Goal: Task Accomplishment & Management: Use online tool/utility

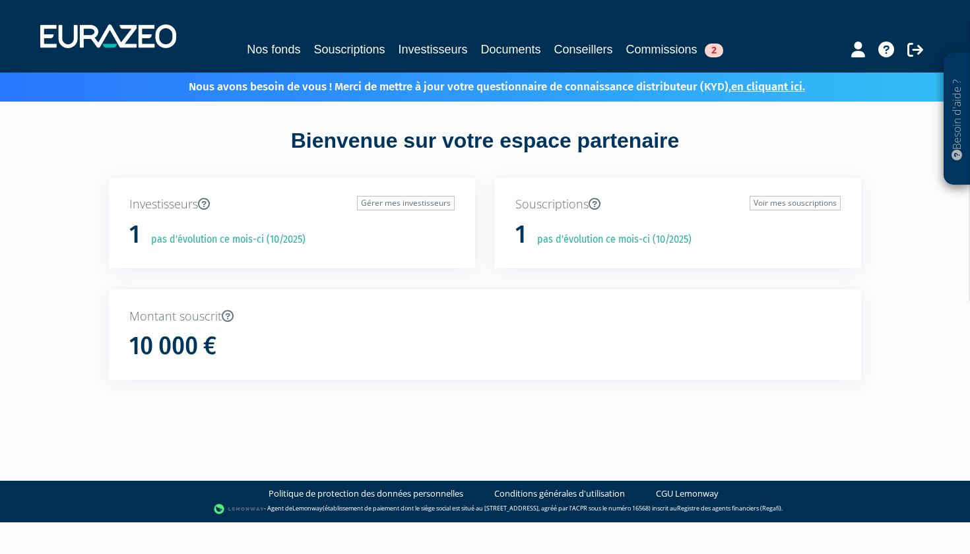
click at [678, 53] on link "Commissions 2" at bounding box center [674, 49] width 97 height 18
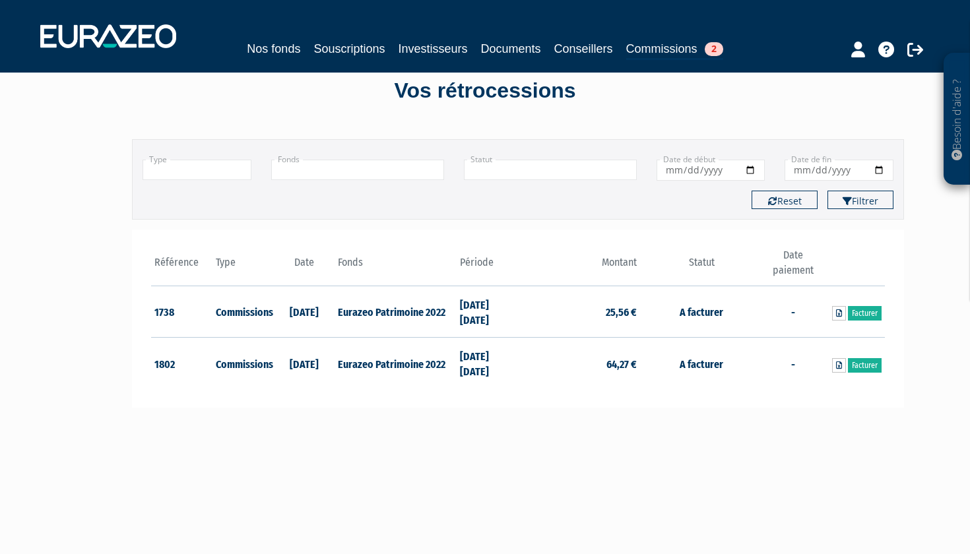
scroll to position [62, 0]
click at [866, 315] on link "Facturer" at bounding box center [865, 313] width 34 height 15
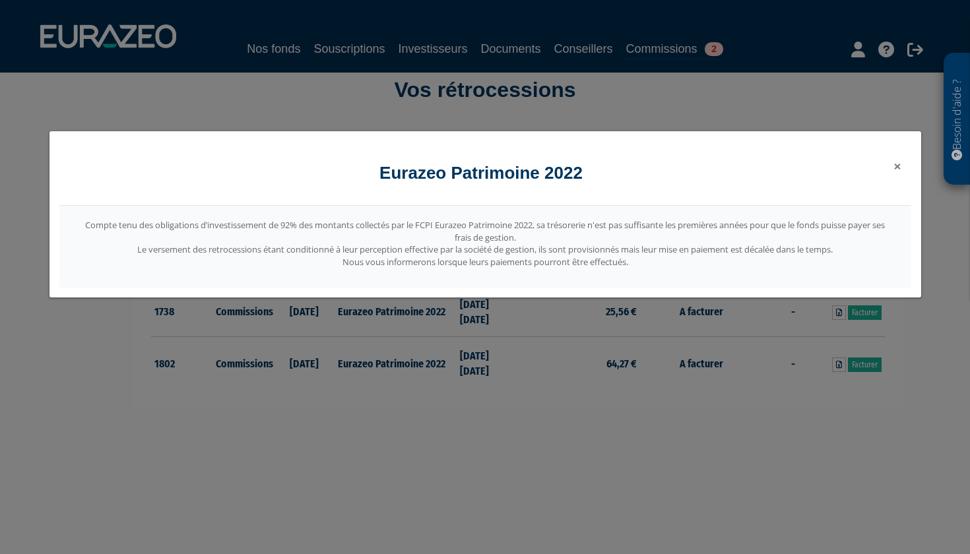
click at [896, 165] on span "×" at bounding box center [898, 166] width 8 height 18
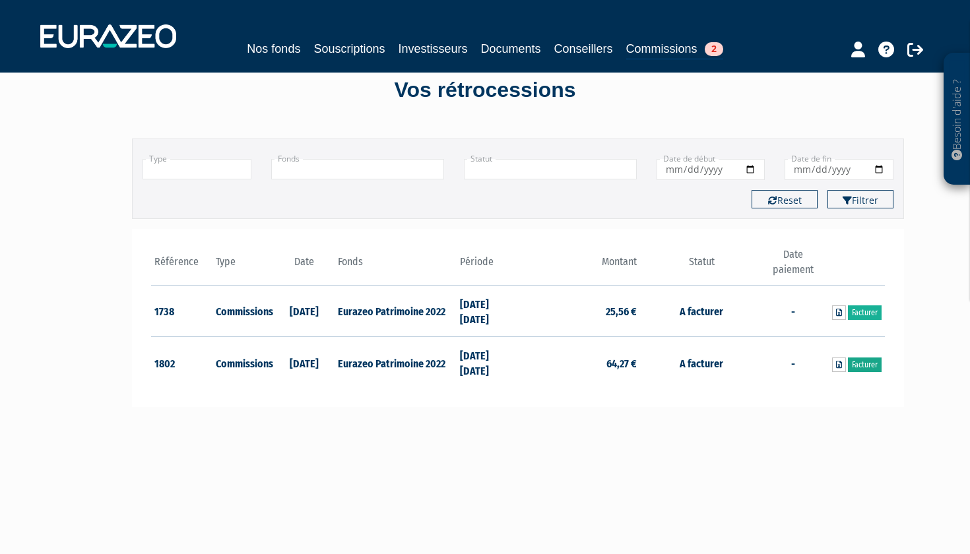
click at [870, 364] on link "Facturer" at bounding box center [865, 365] width 34 height 15
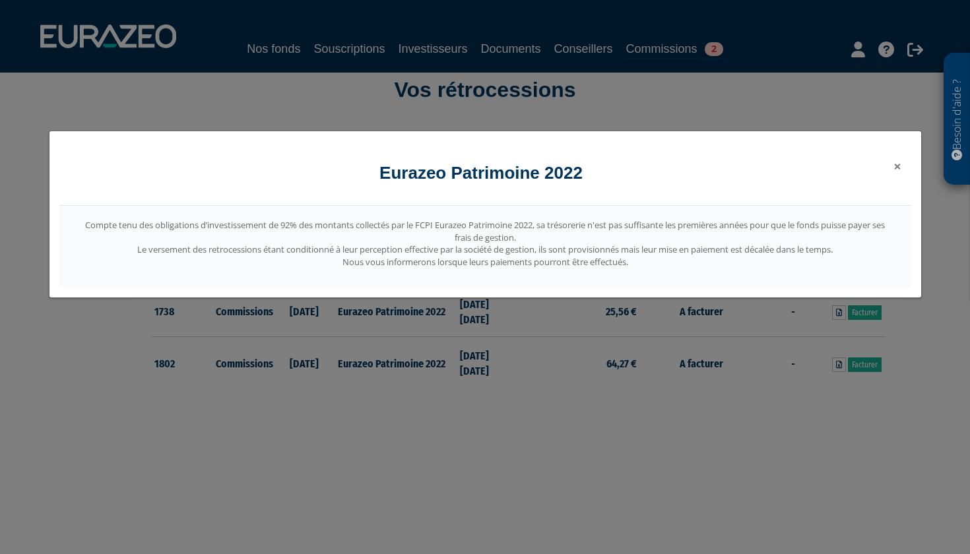
click at [894, 168] on span "×" at bounding box center [898, 166] width 8 height 18
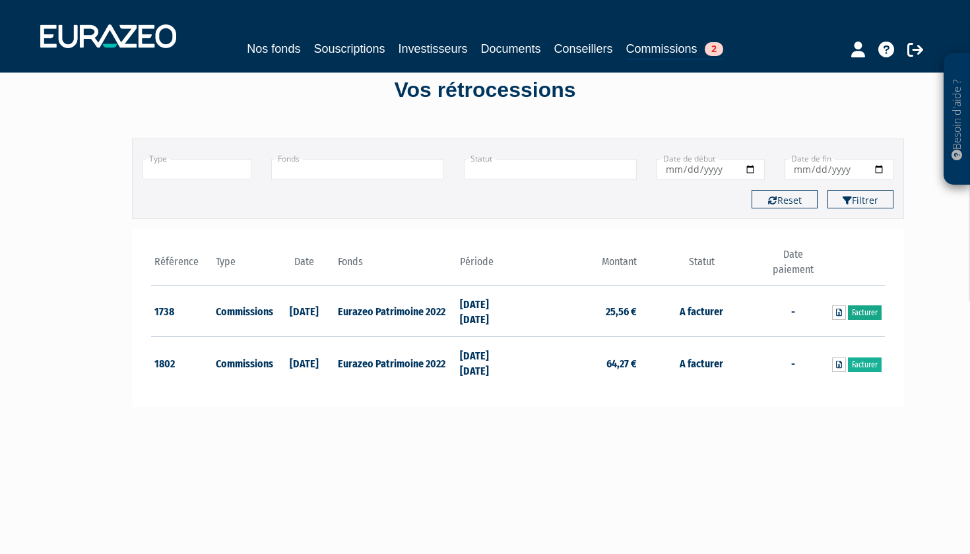
click at [859, 313] on link "Facturer" at bounding box center [865, 313] width 34 height 15
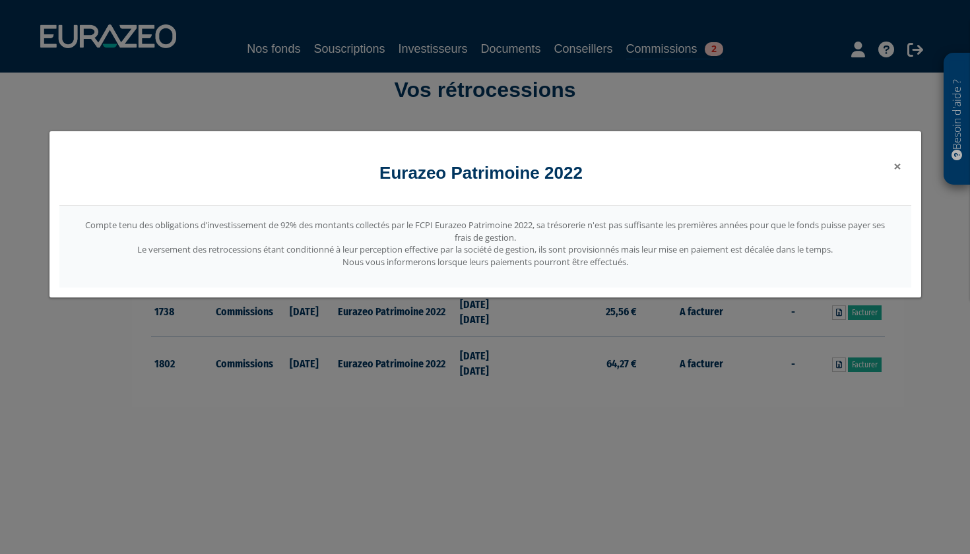
click at [900, 165] on span "×" at bounding box center [898, 166] width 8 height 18
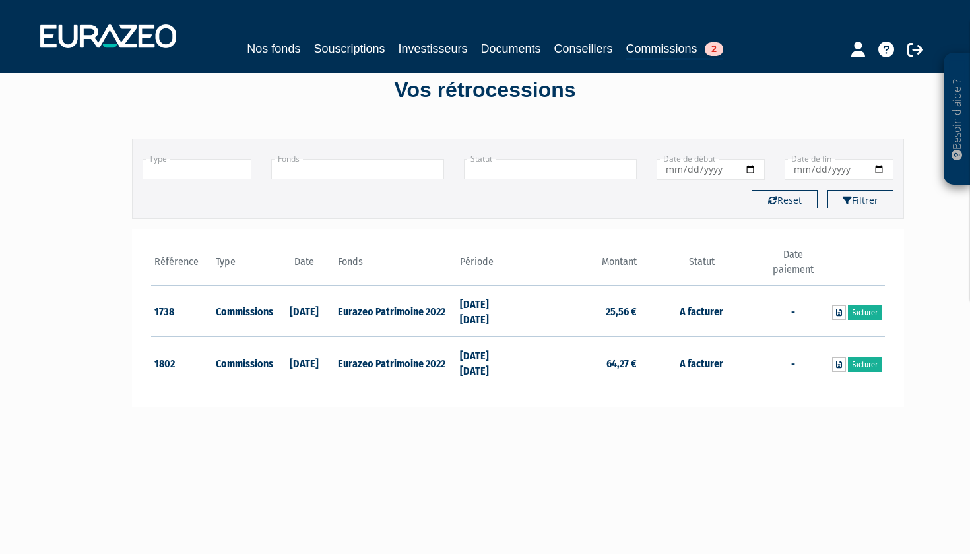
click at [286, 51] on link "Nos fonds" at bounding box center [273, 49] width 53 height 18
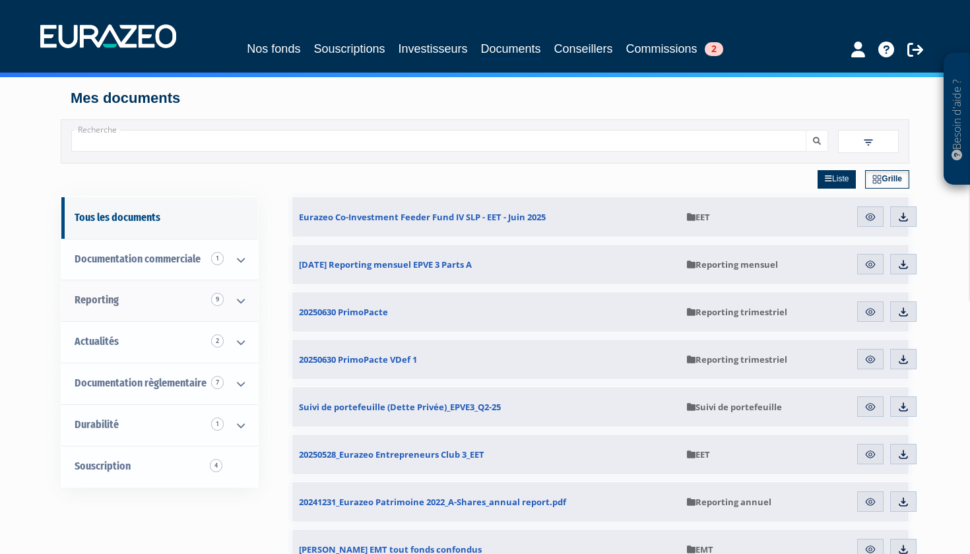
scroll to position [39, 0]
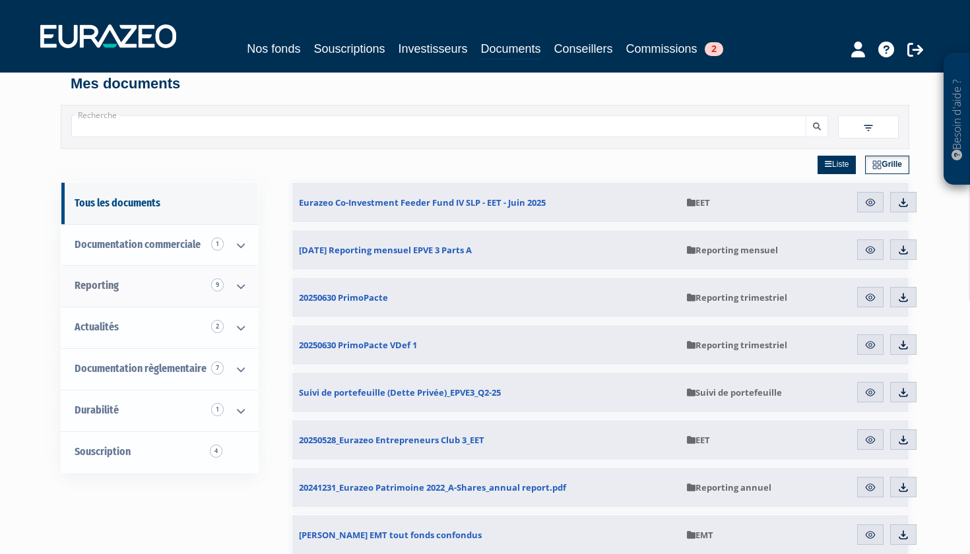
click at [235, 288] on icon at bounding box center [241, 286] width 34 height 41
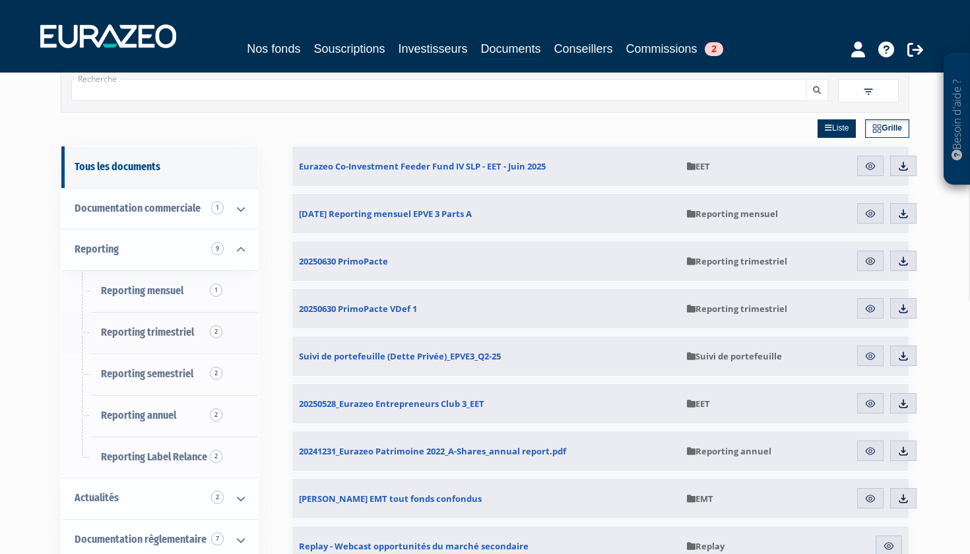
scroll to position [77, 0]
click at [156, 283] on span "Reporting mensuel 1" at bounding box center [142, 289] width 82 height 13
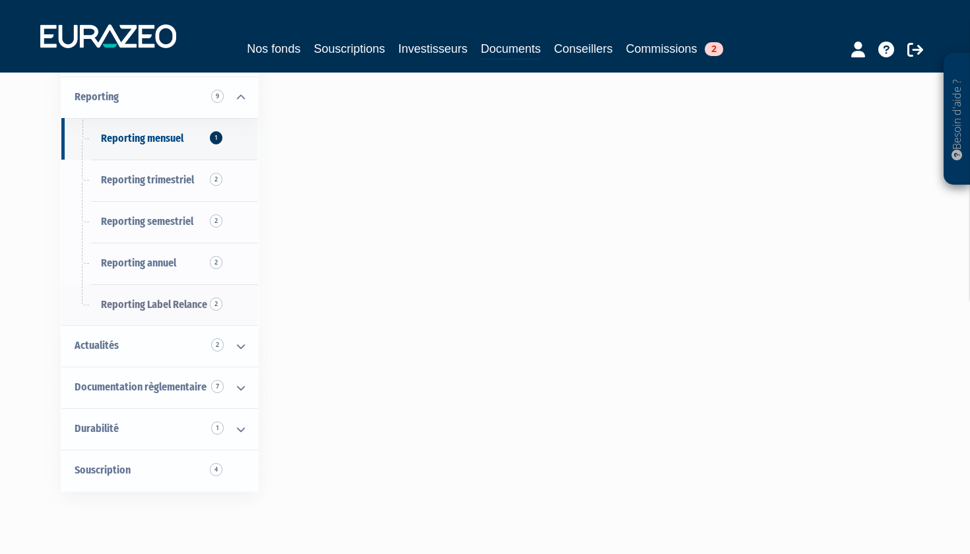
scroll to position [240, 0]
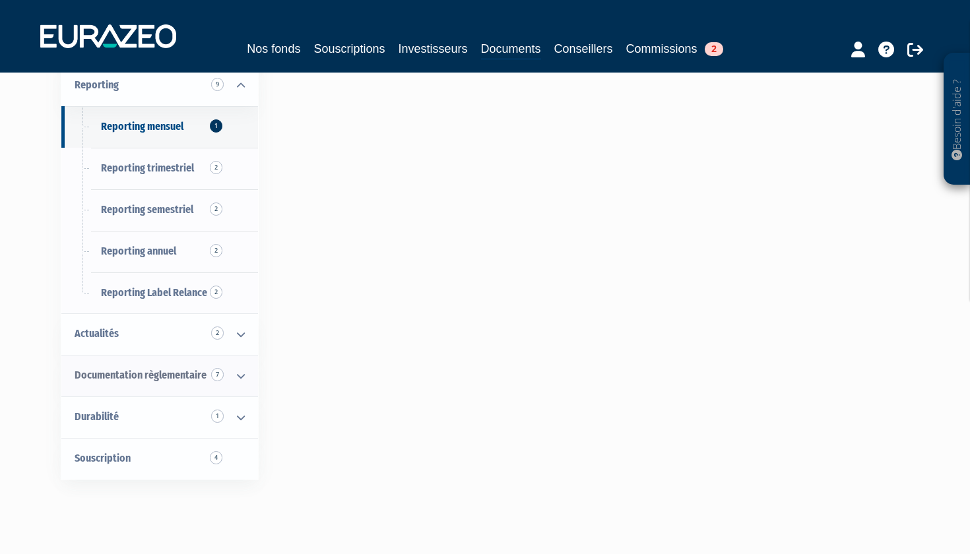
click at [239, 373] on icon at bounding box center [241, 376] width 34 height 41
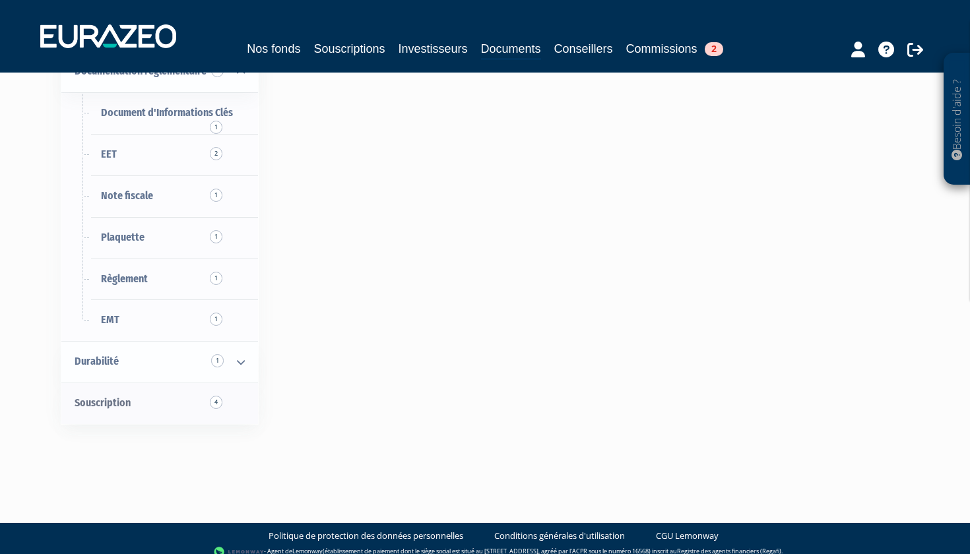
scroll to position [543, 0]
click at [235, 396] on link "Souscription 4" at bounding box center [159, 404] width 197 height 42
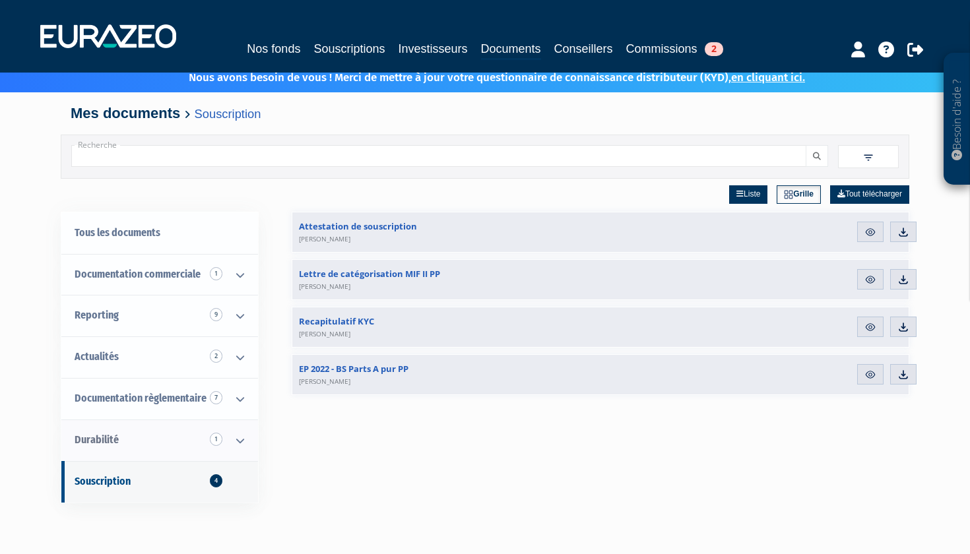
scroll to position [10, 0]
click at [909, 233] on link "Télécharger" at bounding box center [903, 231] width 26 height 21
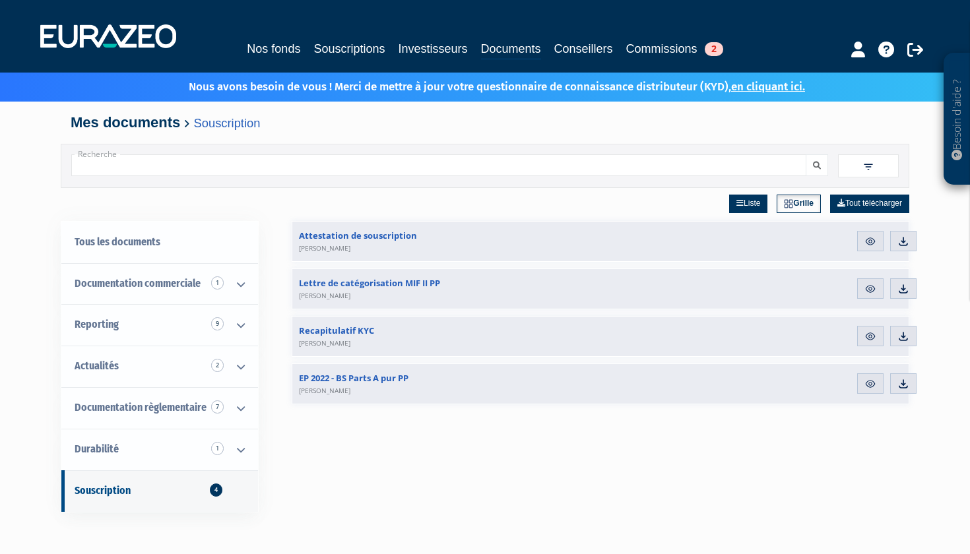
scroll to position [0, 0]
click at [164, 44] on img at bounding box center [108, 36] width 136 height 24
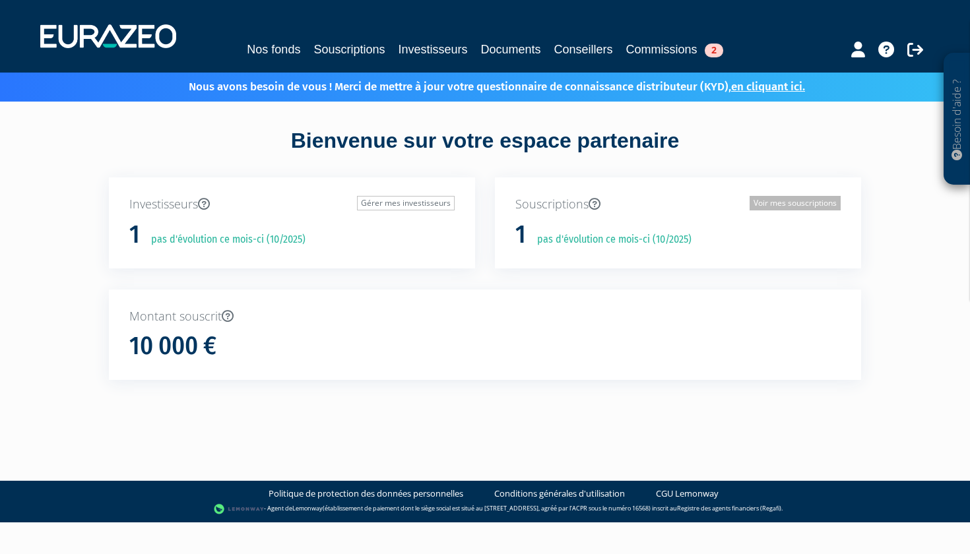
click at [769, 204] on link "Voir mes souscriptions" at bounding box center [795, 203] width 91 height 15
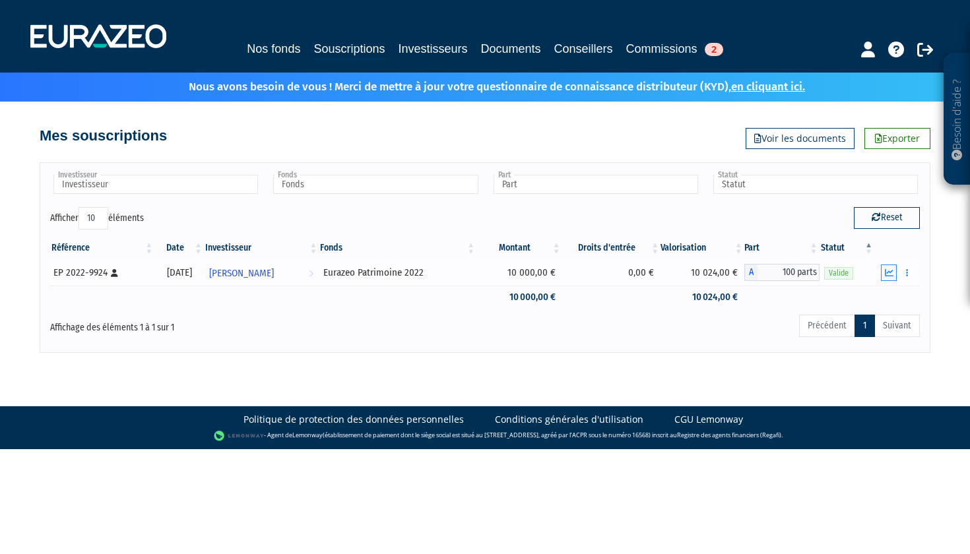
click at [891, 274] on icon "button" at bounding box center [889, 273] width 9 height 9
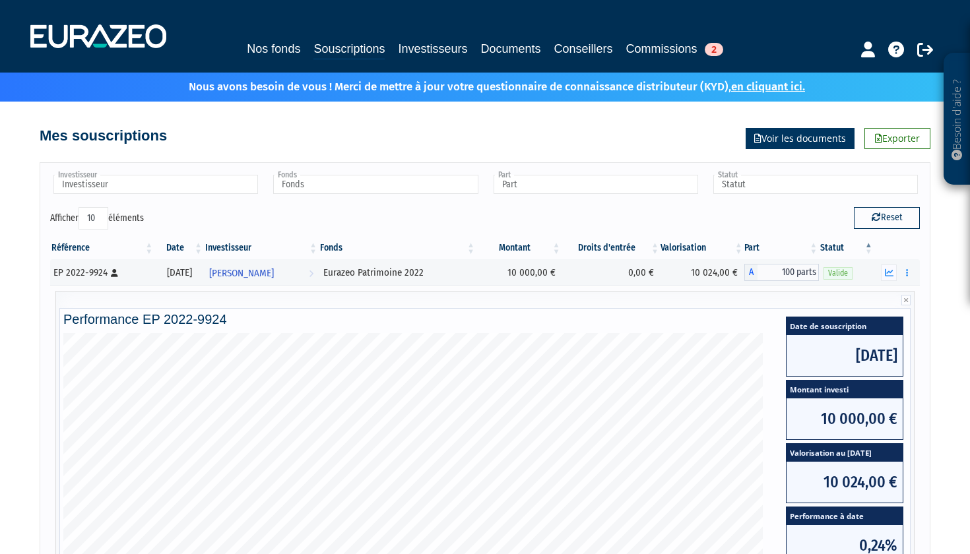
click at [772, 147] on link "Voir les documents" at bounding box center [800, 138] width 109 height 21
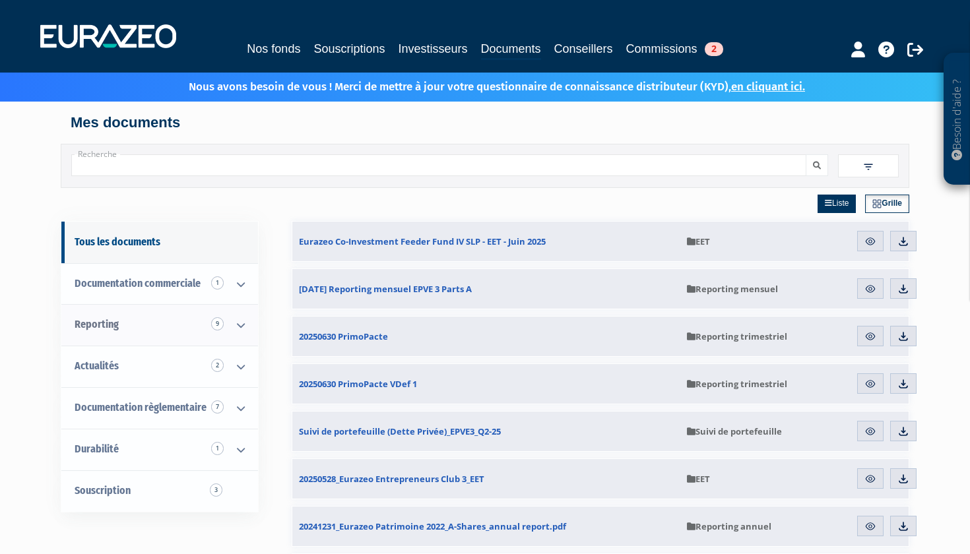
click at [242, 330] on icon at bounding box center [241, 325] width 34 height 41
click at [242, 328] on icon at bounding box center [241, 325] width 34 height 41
click at [686, 43] on link "Commissions 2" at bounding box center [674, 49] width 97 height 18
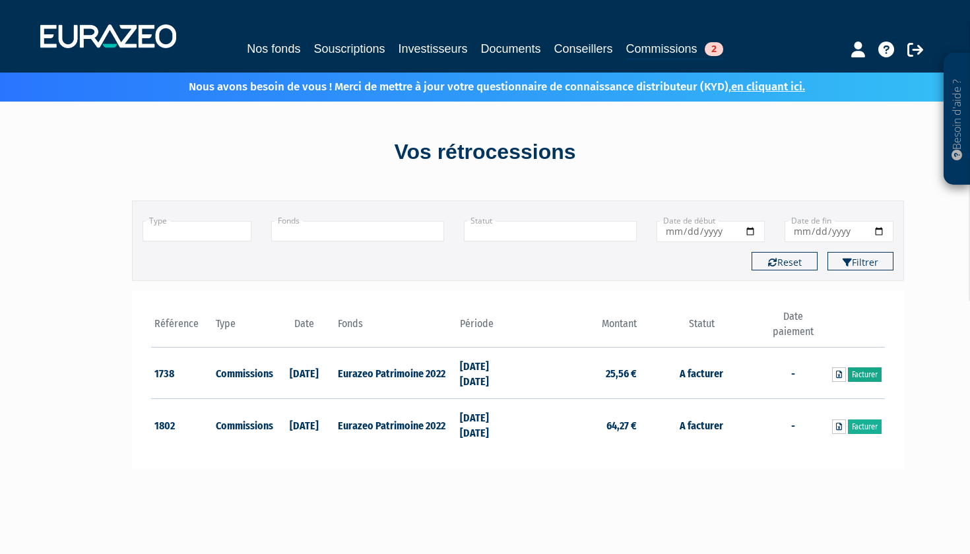
click at [851, 375] on link "Facturer" at bounding box center [865, 375] width 34 height 15
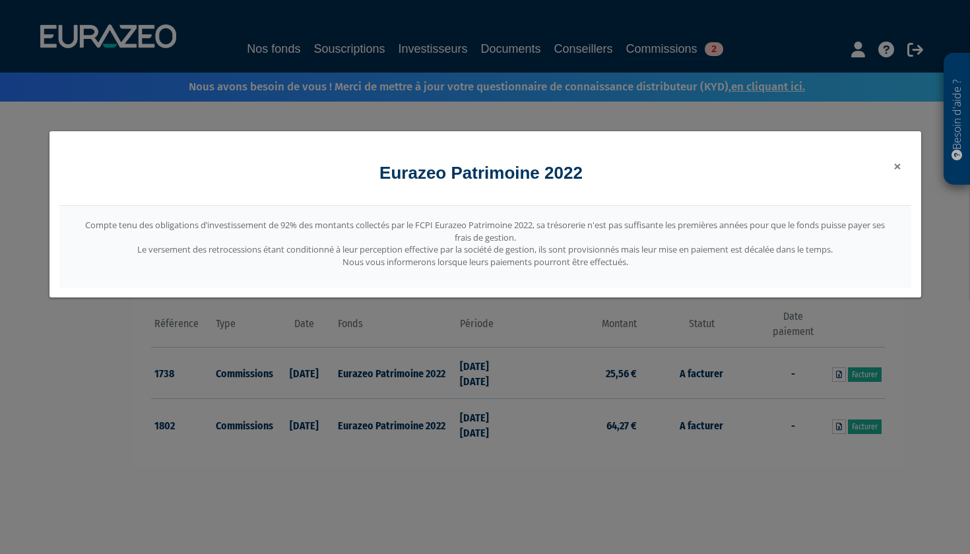
click at [899, 166] on span "×" at bounding box center [898, 166] width 8 height 18
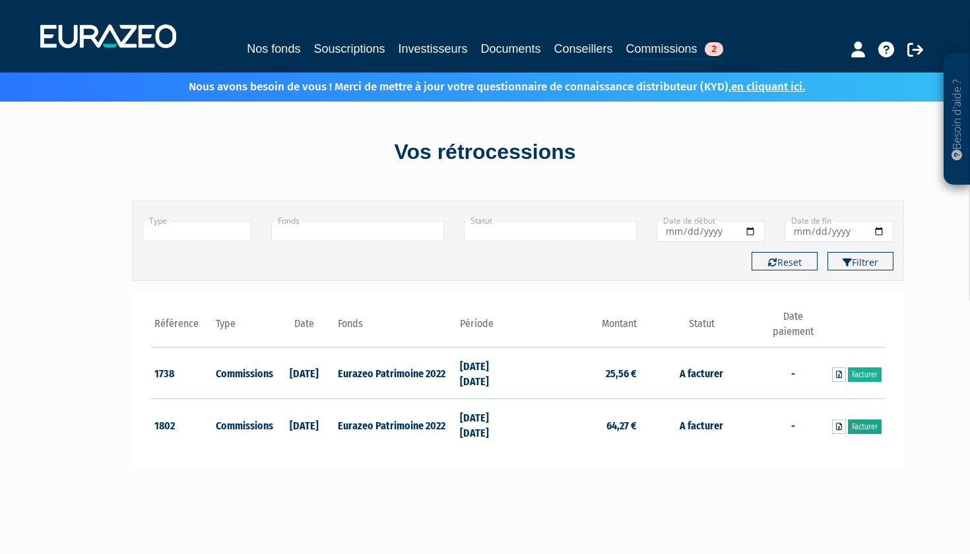
click at [866, 428] on link "Facturer" at bounding box center [865, 427] width 34 height 15
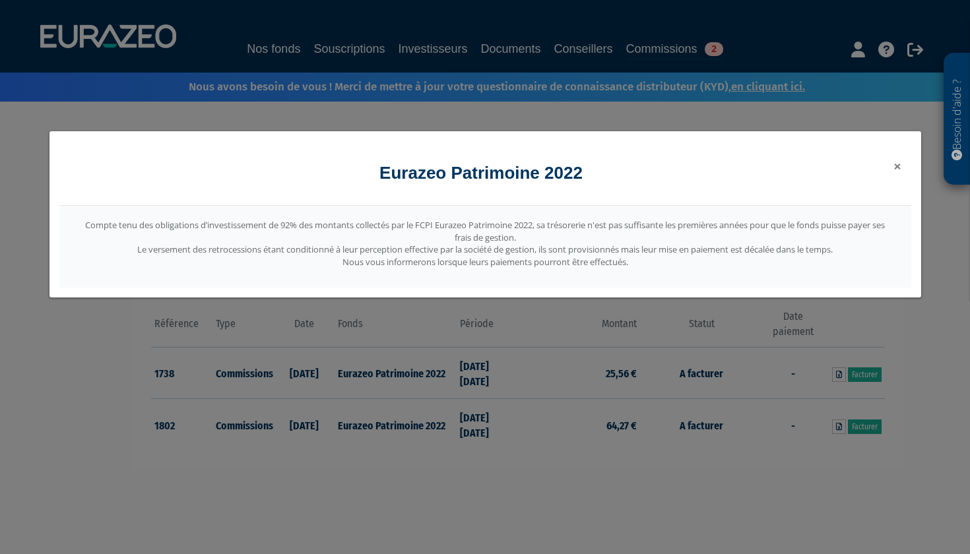
click at [897, 164] on span "×" at bounding box center [898, 166] width 8 height 18
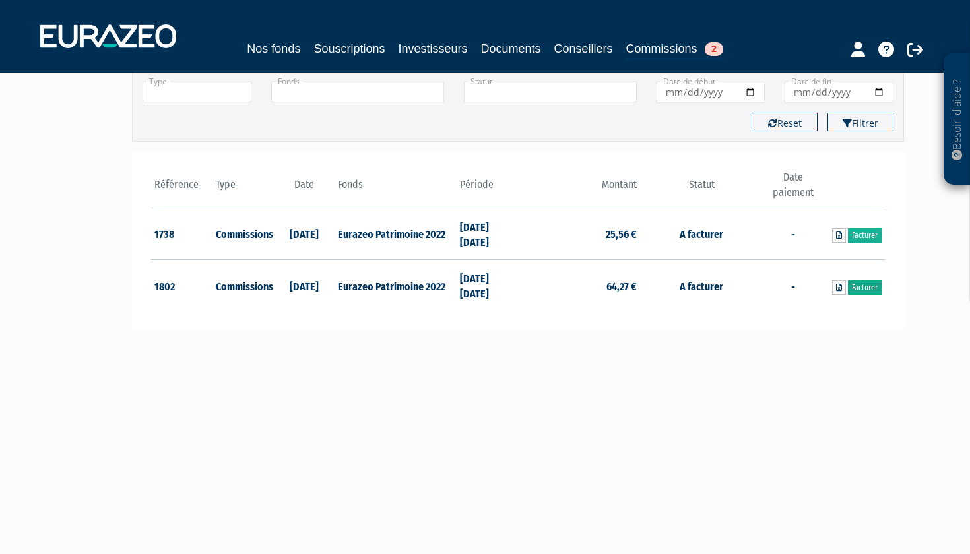
scroll to position [139, 0]
click at [853, 233] on link "Facturer" at bounding box center [865, 235] width 34 height 15
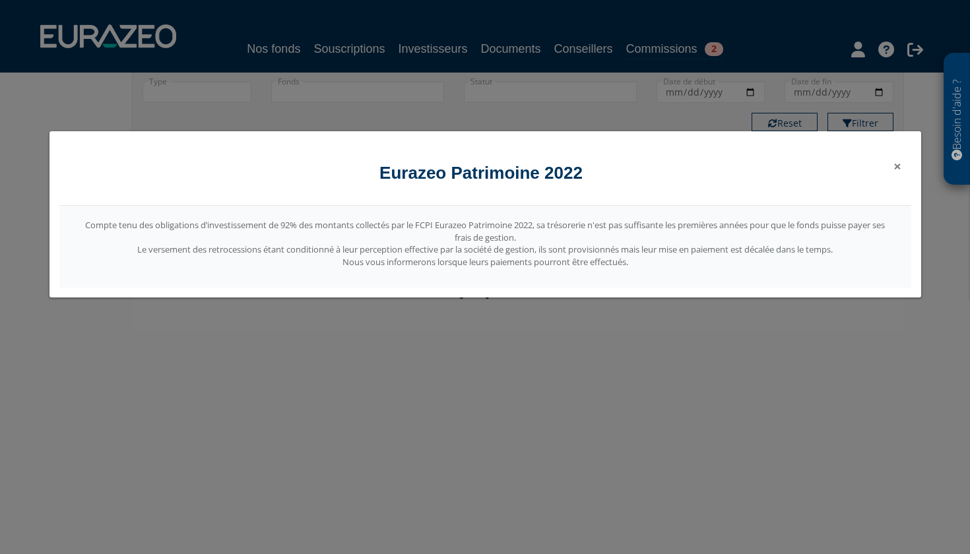
click at [898, 167] on span "×" at bounding box center [898, 166] width 8 height 18
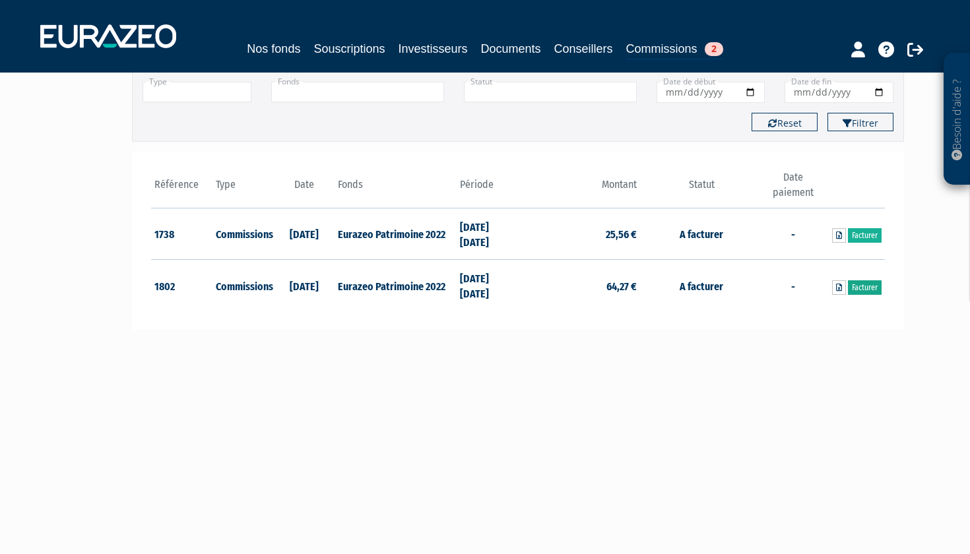
click at [872, 280] on link "Facturer" at bounding box center [865, 287] width 34 height 15
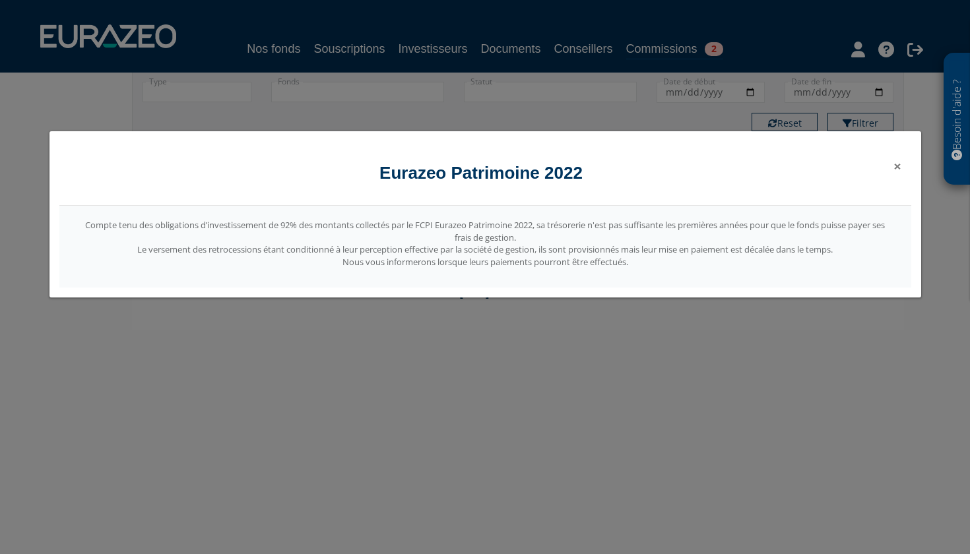
click at [898, 164] on span "×" at bounding box center [898, 166] width 8 height 18
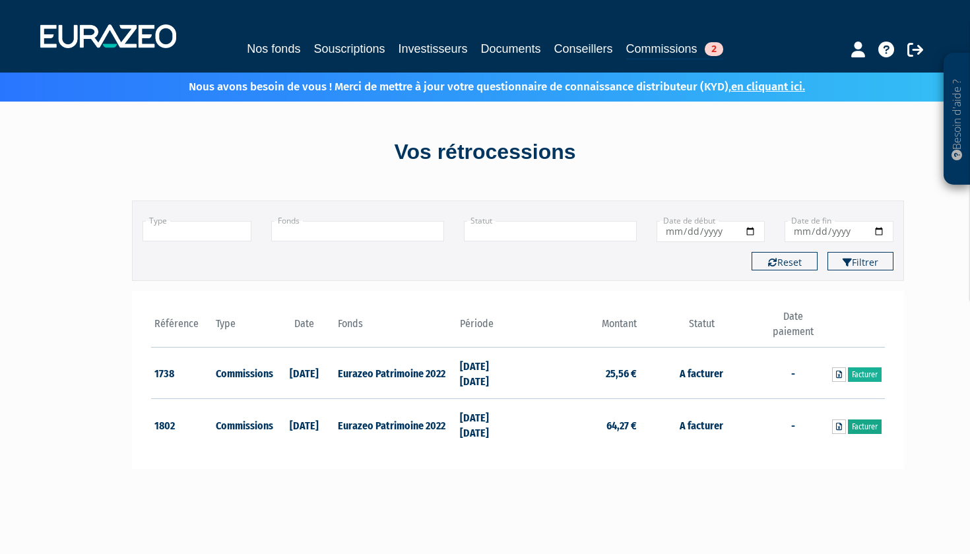
scroll to position [0, 0]
click at [507, 49] on link "Documents" at bounding box center [511, 49] width 60 height 18
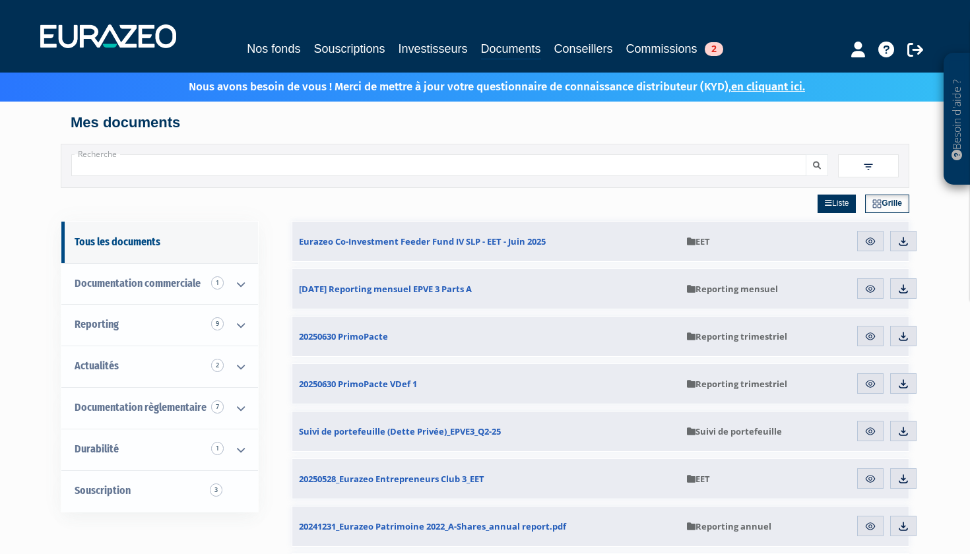
click at [663, 49] on link "Commissions 2" at bounding box center [674, 49] width 97 height 18
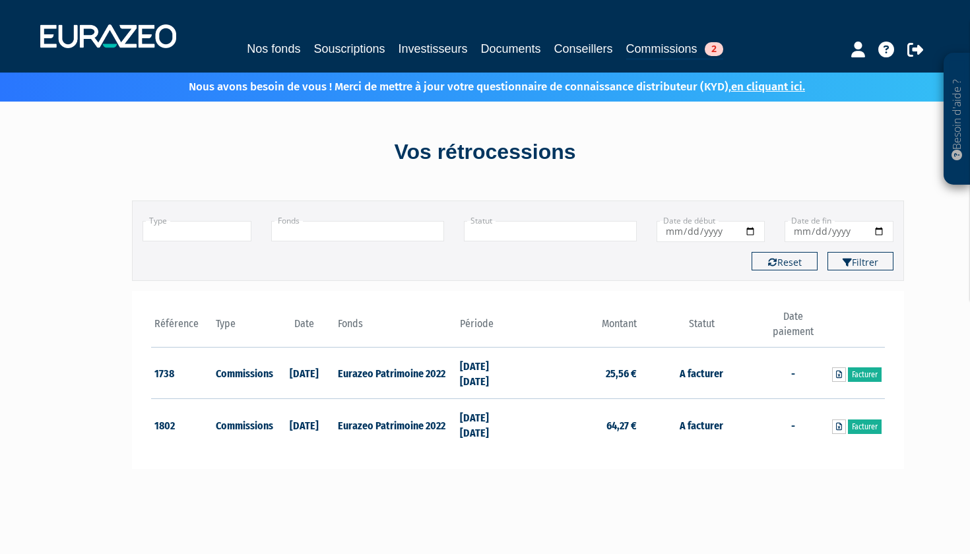
click at [867, 55] on div at bounding box center [865, 48] width 152 height 26
click at [863, 55] on icon at bounding box center [858, 50] width 14 height 16
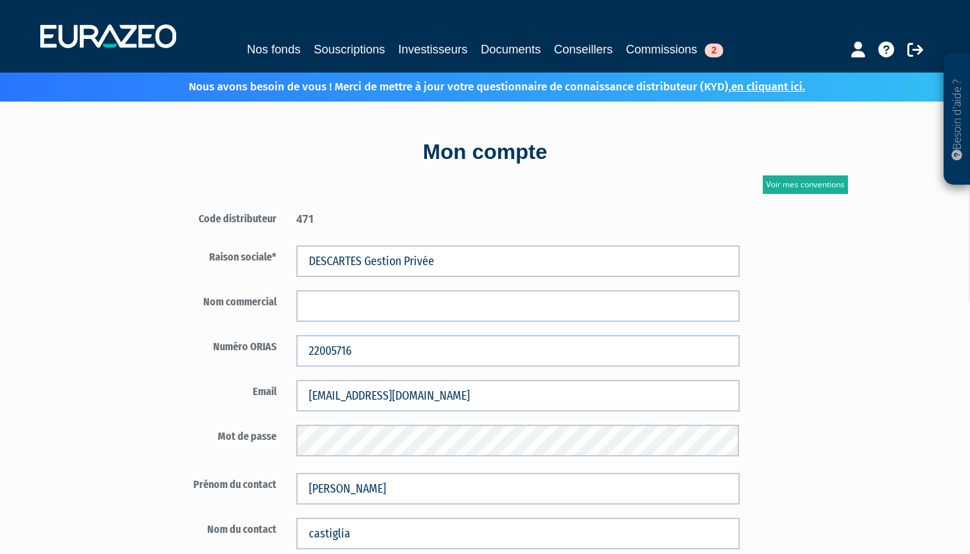
scroll to position [-1, 0]
click at [952, 143] on p "Besoin d'aide ?" at bounding box center [957, 119] width 15 height 119
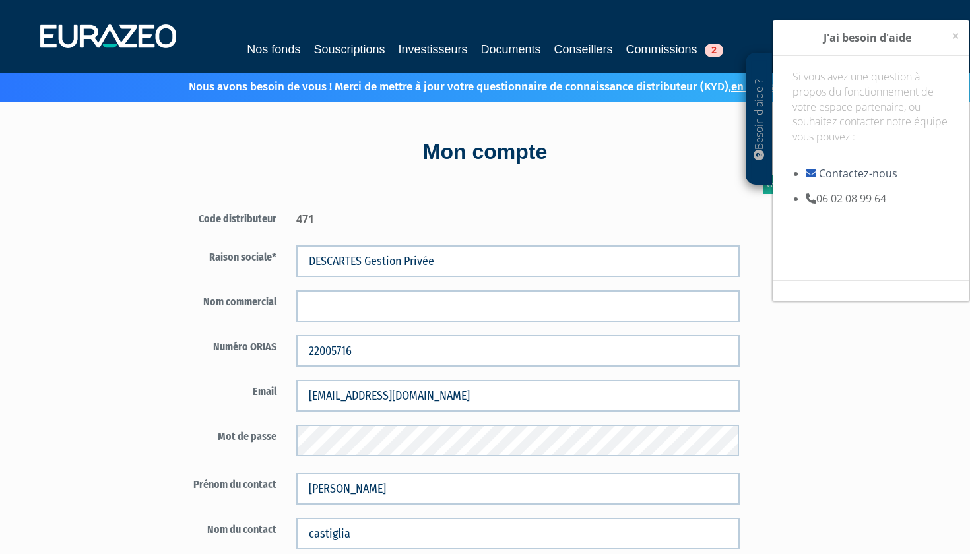
click at [863, 169] on link "Contactez-nous" at bounding box center [858, 173] width 79 height 15
click at [958, 36] on span "×" at bounding box center [956, 35] width 8 height 18
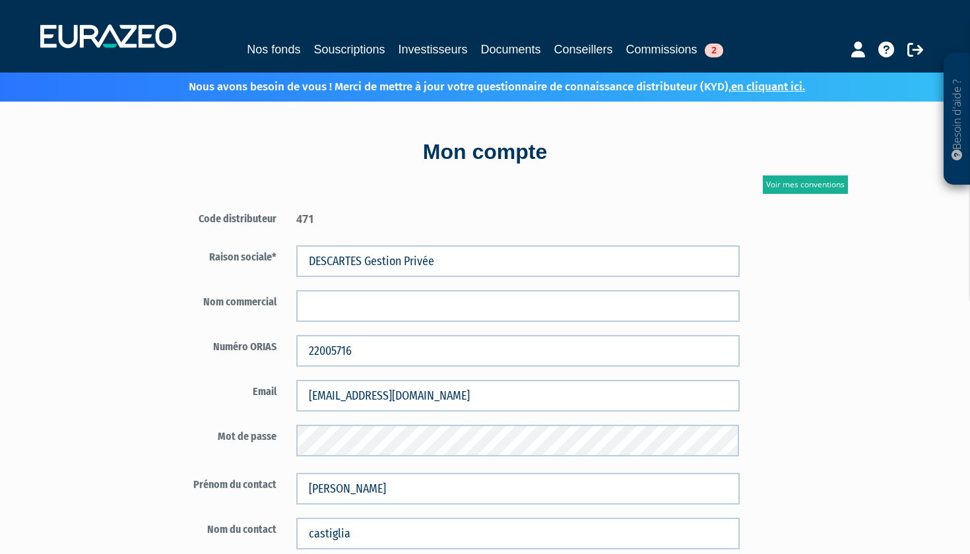
click at [630, 44] on link "Commissions 2" at bounding box center [674, 49] width 97 height 18
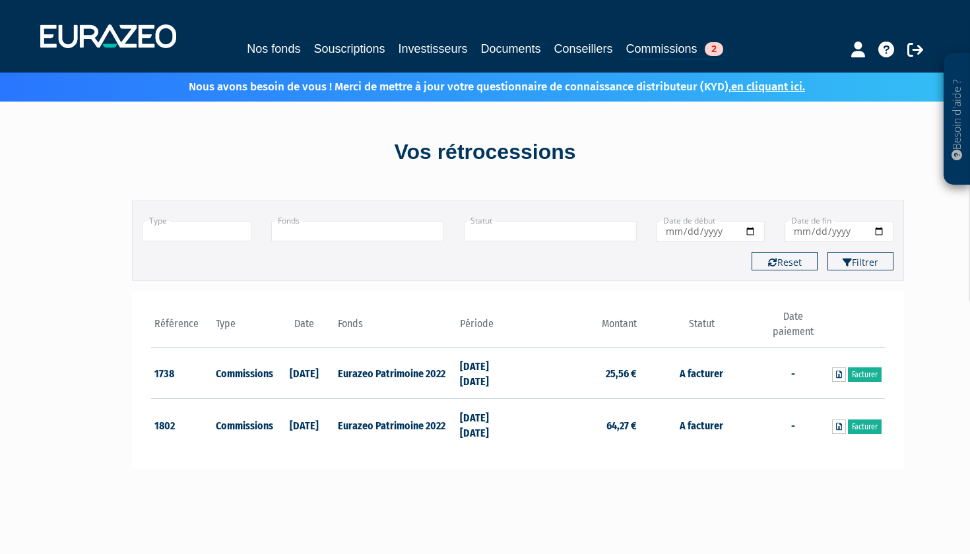
scroll to position [8, 0]
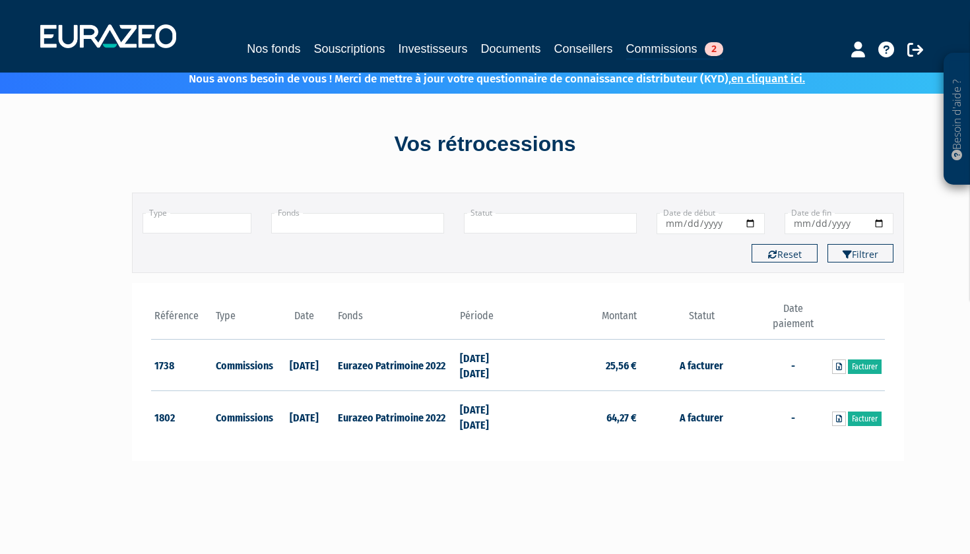
drag, startPoint x: 448, startPoint y: 366, endPoint x: 336, endPoint y: 366, distance: 112.2
click at [336, 366] on td "Eurazeo Patrimoine 2022" at bounding box center [396, 365] width 122 height 52
copy td "Eurazeo Patrimoine 2022"
